Goal: Transaction & Acquisition: Obtain resource

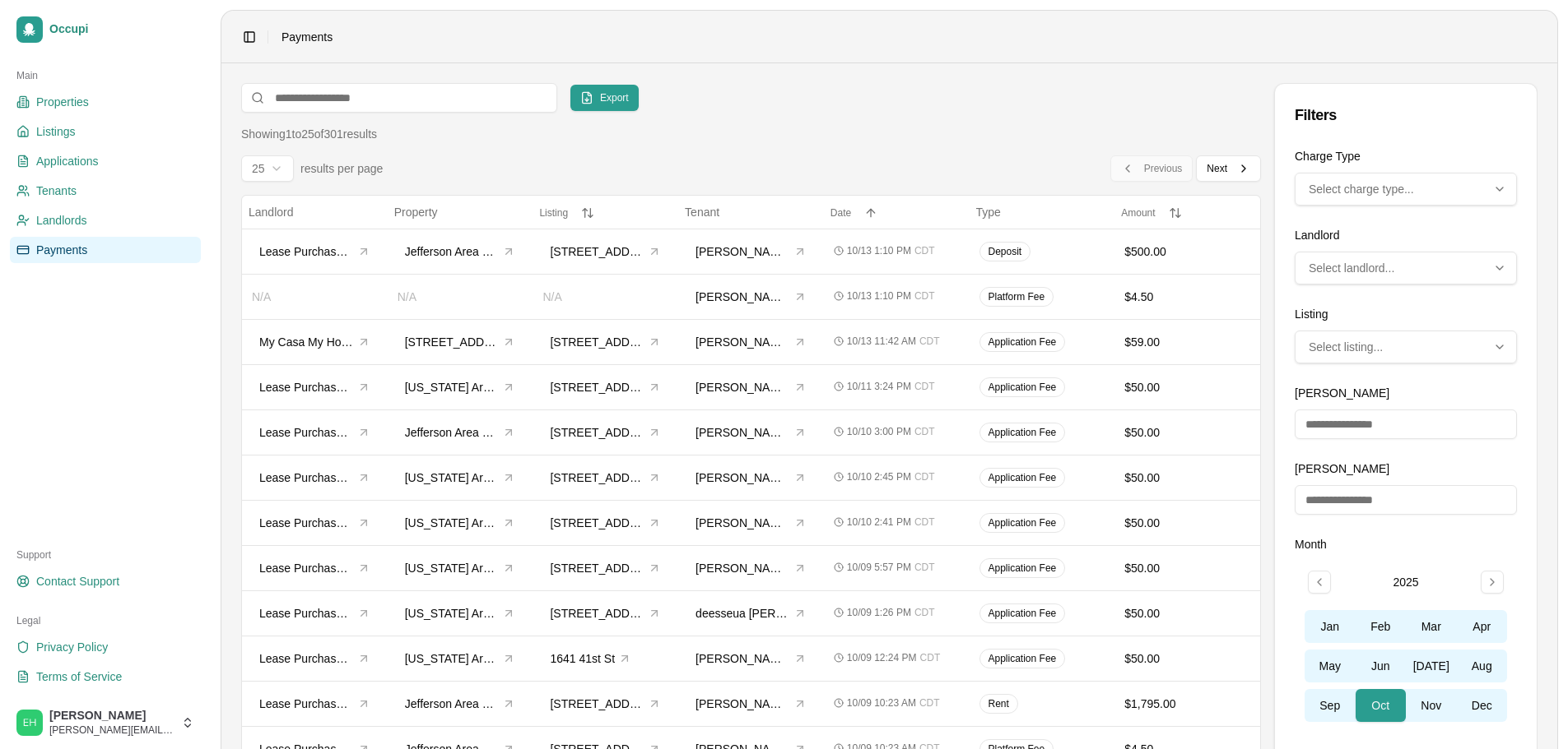
click at [30, 247] on link "Payments" at bounding box center [105, 249] width 191 height 27
click at [607, 101] on span "Export" at bounding box center [614, 98] width 29 height 13
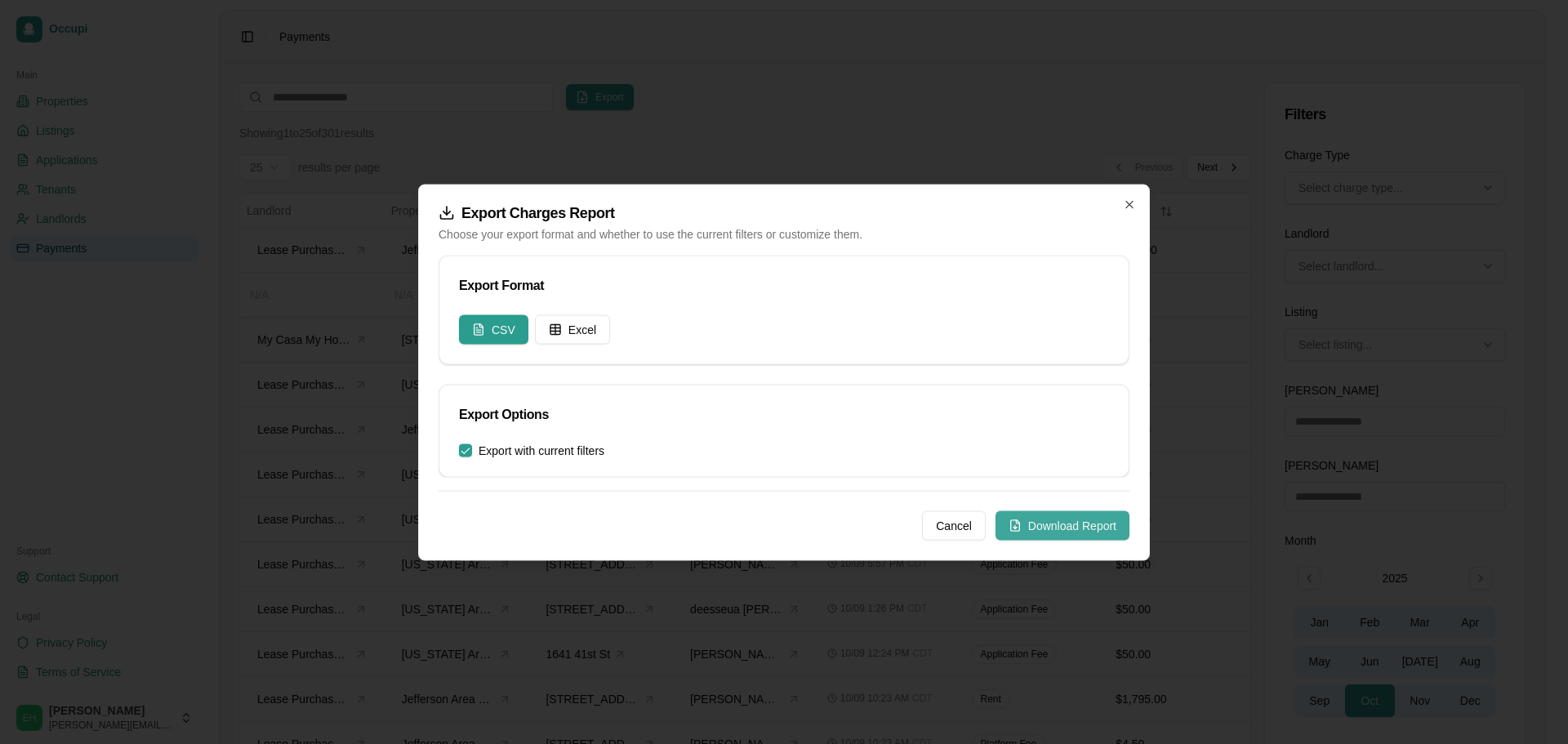
click at [1098, 528] on button "Download Report" at bounding box center [1062, 526] width 134 height 29
